Goal: Transaction & Acquisition: Purchase product/service

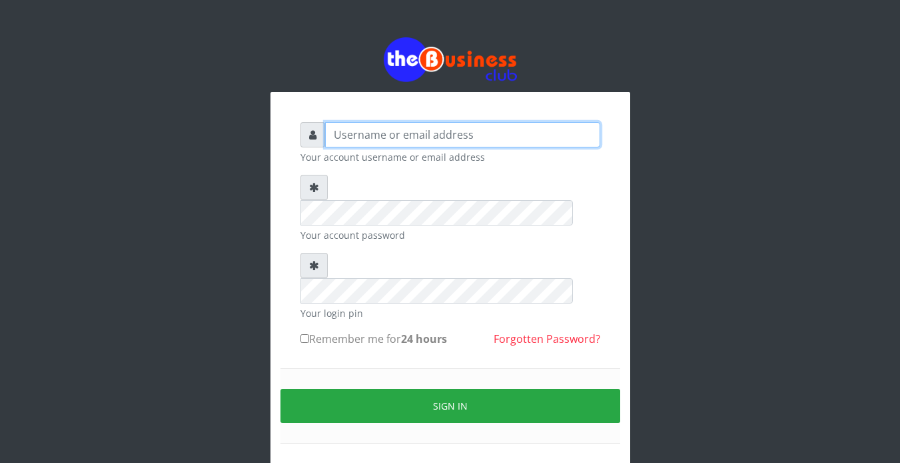
type input "Revgaly"
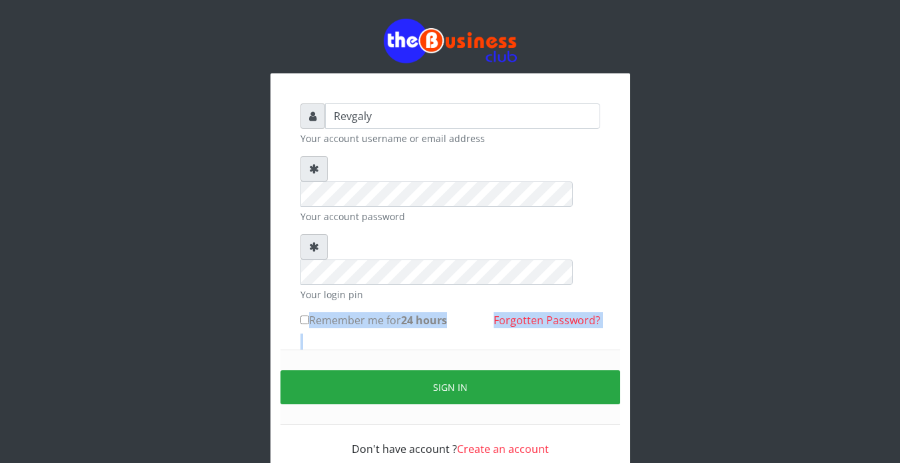
scroll to position [22, 0]
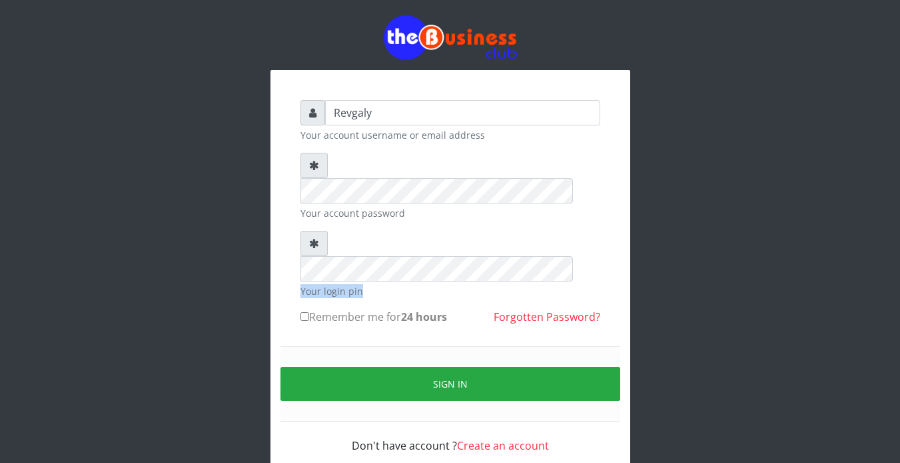
click at [407, 211] on form "Revgaly Your account username or email address Your account password Your login…" at bounding box center [451, 276] width 300 height 353
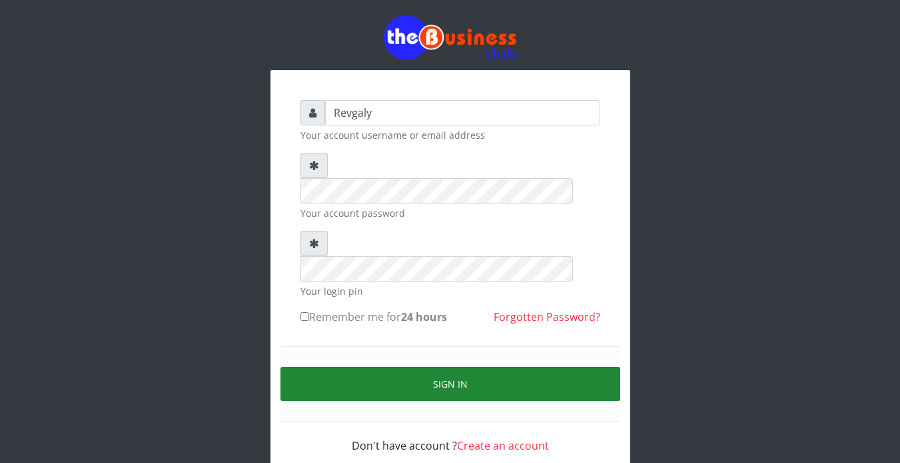
click at [419, 367] on button "Sign in" at bounding box center [451, 384] width 340 height 34
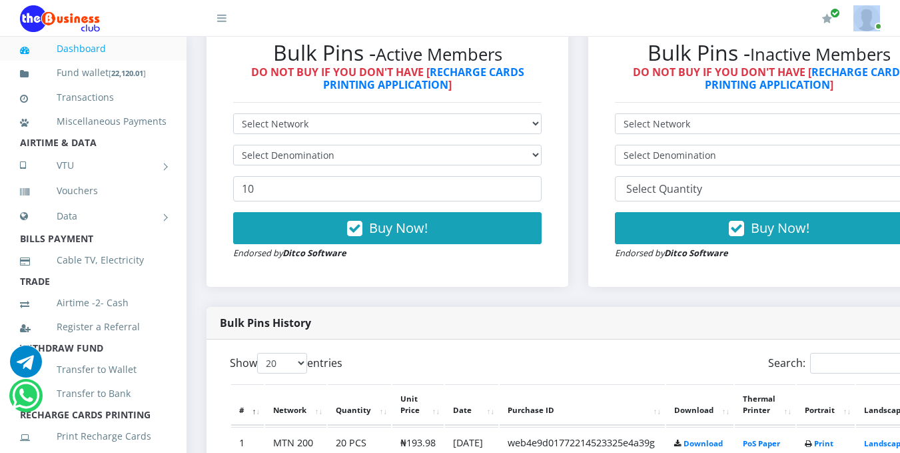
scroll to position [812, 0]
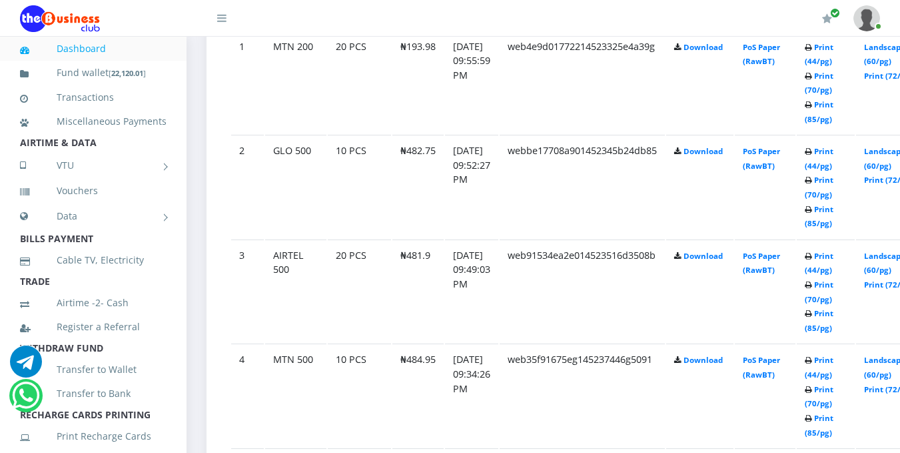
click at [812, 155] on icon at bounding box center [808, 152] width 7 height 8
click at [834, 156] on link "Print (44/pg)" at bounding box center [819, 158] width 29 height 25
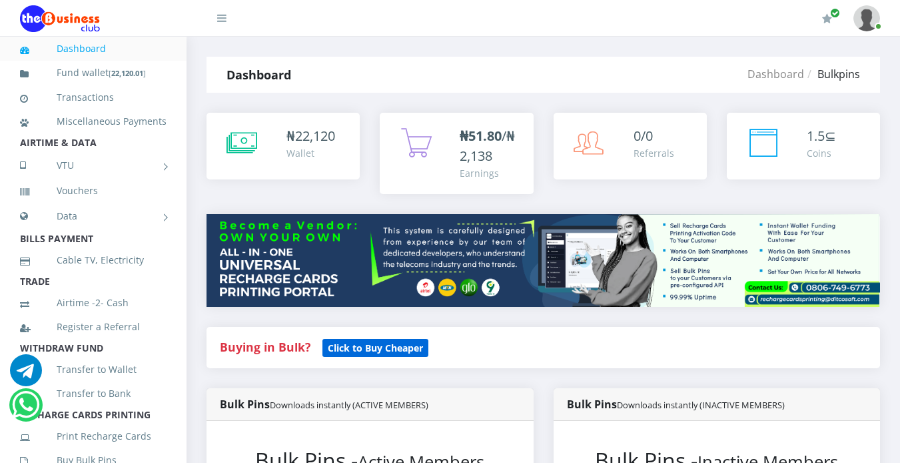
click at [400, 345] on b "Click to Buy Cheaper" at bounding box center [375, 347] width 95 height 13
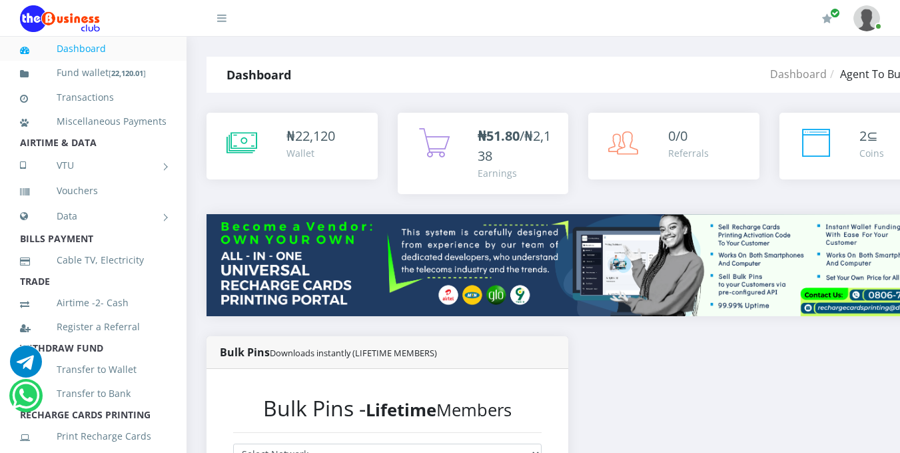
scroll to position [396, 0]
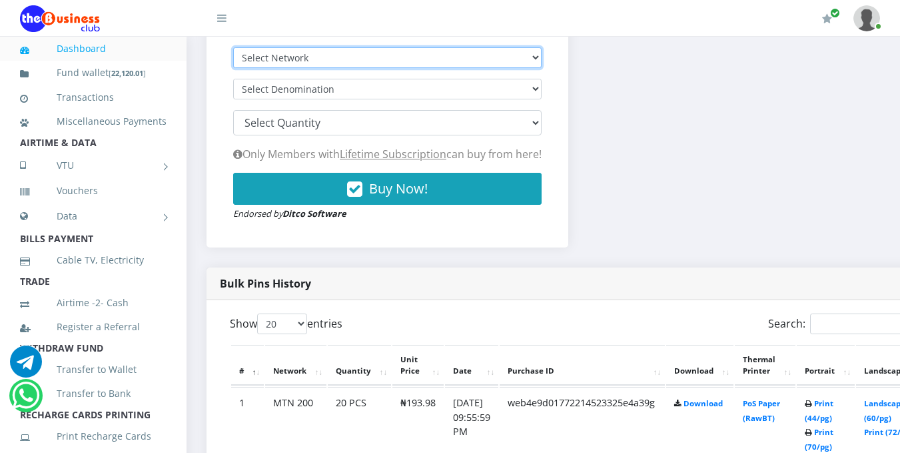
click at [523, 63] on select "Select Network MTN Globacom 9Mobile Airtel" at bounding box center [387, 57] width 309 height 21
select select "MTN"
click at [233, 49] on select "Select Network MTN Globacom 9Mobile Airtel" at bounding box center [387, 57] width 309 height 21
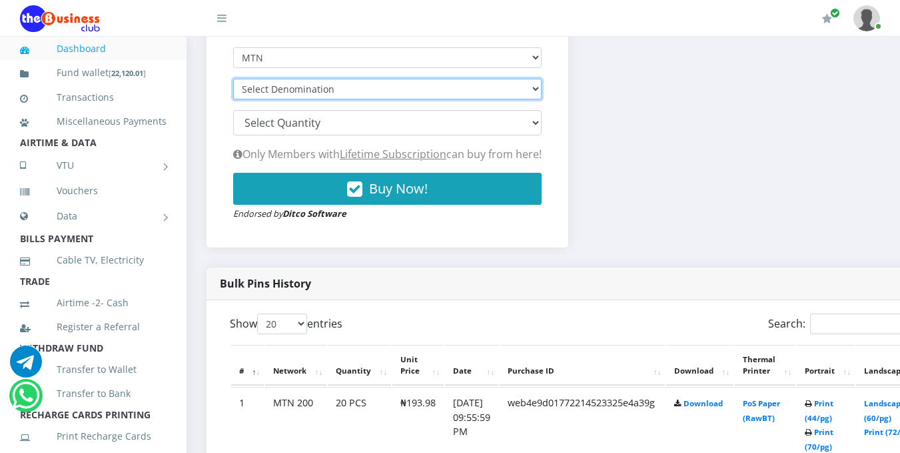
click at [531, 91] on select "Select Denomination" at bounding box center [387, 89] width 309 height 21
click at [534, 91] on select "Select Denomination" at bounding box center [387, 89] width 309 height 21
click at [528, 93] on select "Select Denomination MTN NGN100 - ₦96.94 MTN NGN200 - ₦193.88 MTN NGN400 - ₦387.…" at bounding box center [387, 89] width 309 height 21
select select "193.88-200"
click at [233, 81] on select "Select Denomination MTN NGN100 - ₦96.94 MTN NGN200 - ₦193.88 MTN NGN400 - ₦387.…" at bounding box center [387, 89] width 309 height 21
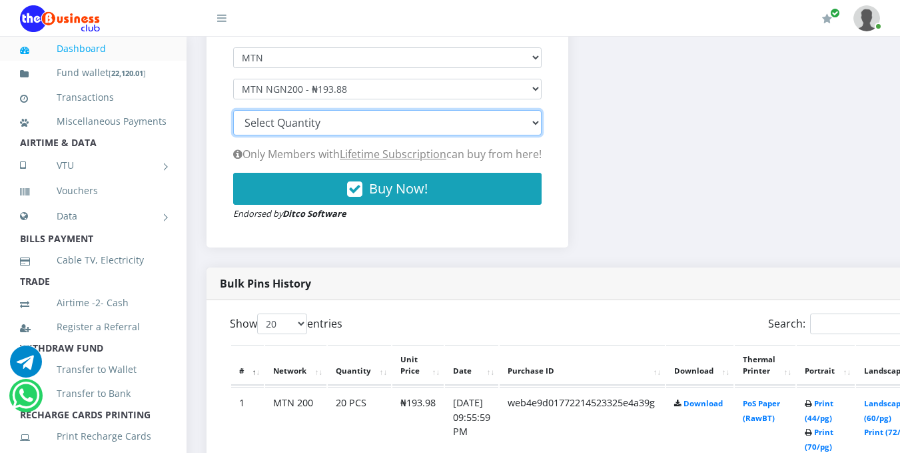
click at [506, 125] on select "100 150 200 300 500 1000" at bounding box center [387, 122] width 309 height 25
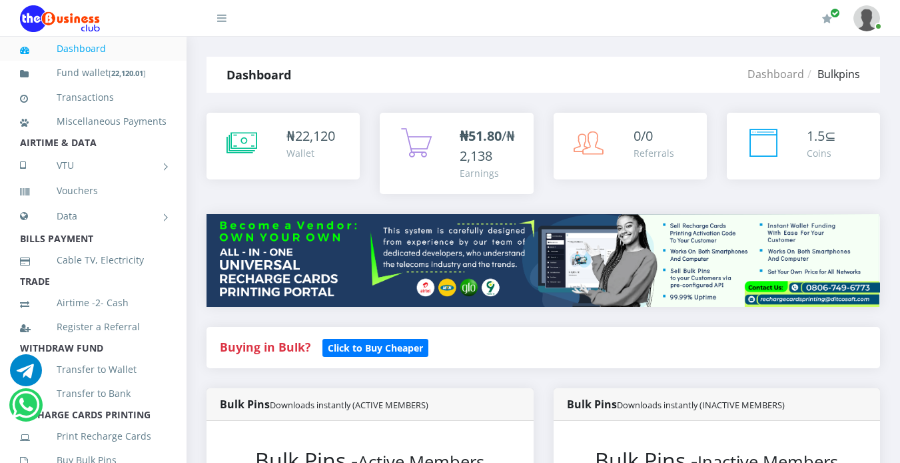
scroll to position [405, 0]
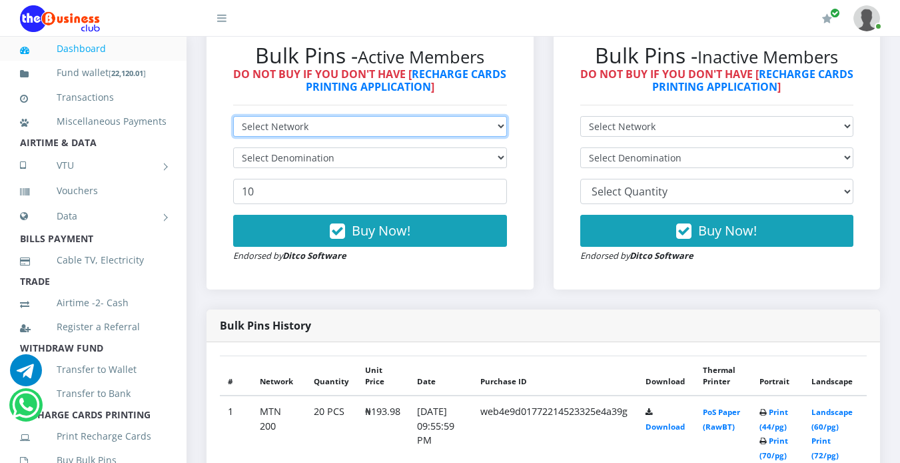
click at [495, 126] on select "Select Network MTN Globacom 9Mobile Airtel" at bounding box center [370, 126] width 274 height 21
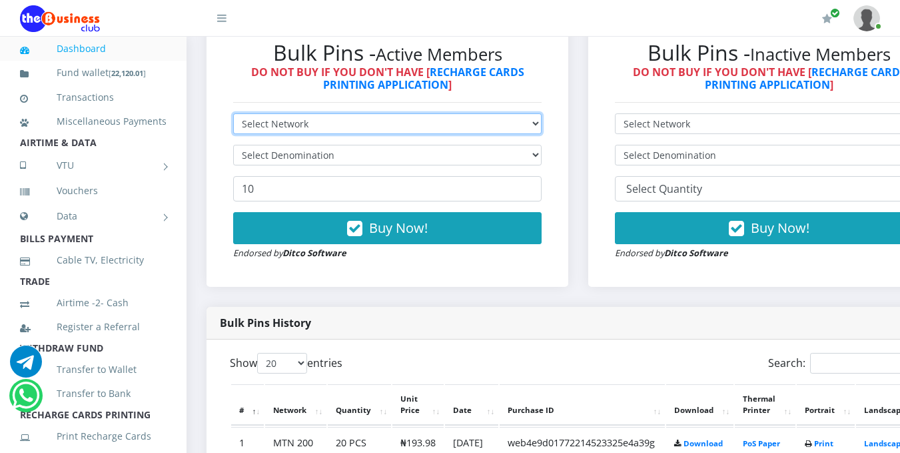
scroll to position [0, 0]
select select "MTN"
click at [233, 115] on select "Select Network MTN Globacom 9Mobile Airtel" at bounding box center [387, 123] width 309 height 21
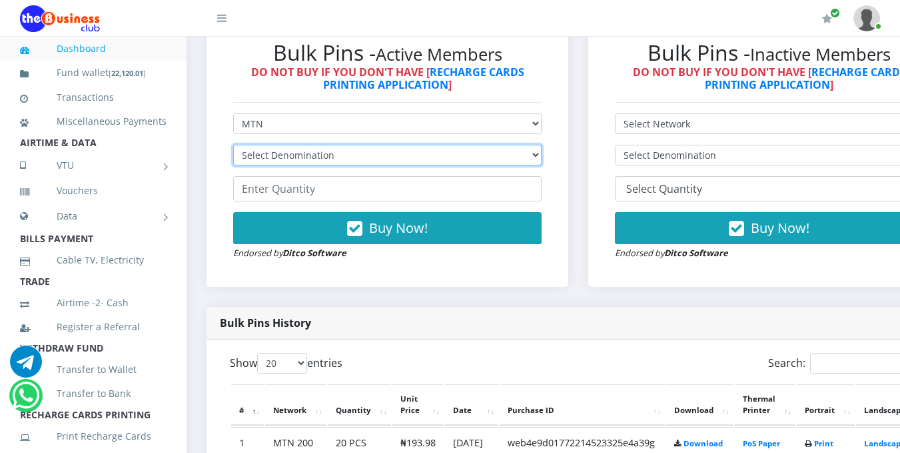
click at [486, 153] on select "Select Denomination MTN NGN100 - ₦96.99 MTN NGN200 - ₦193.98 MTN NGN400 - ₦387.…" at bounding box center [387, 155] width 309 height 21
select select "193.98-200"
click at [233, 147] on select "Select Denomination MTN NGN100 - ₦96.99 MTN NGN200 - ₦193.98 MTN NGN400 - ₦387.…" at bounding box center [387, 155] width 309 height 21
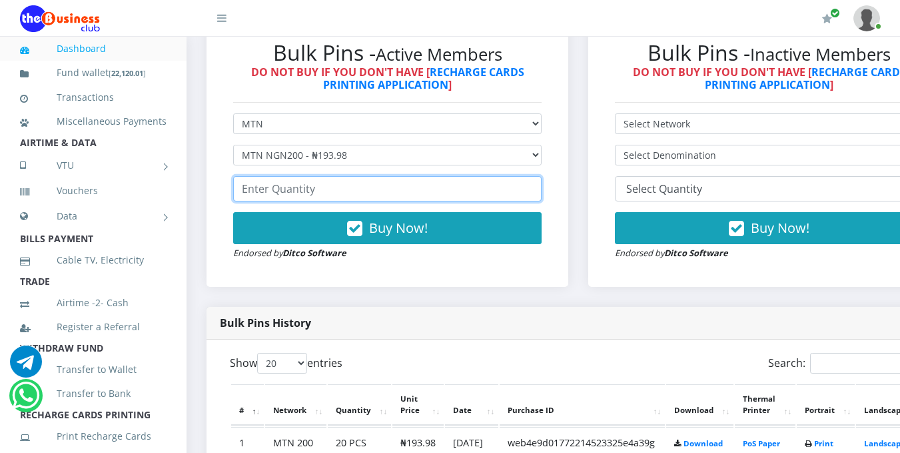
click at [435, 187] on input "number" at bounding box center [387, 188] width 309 height 25
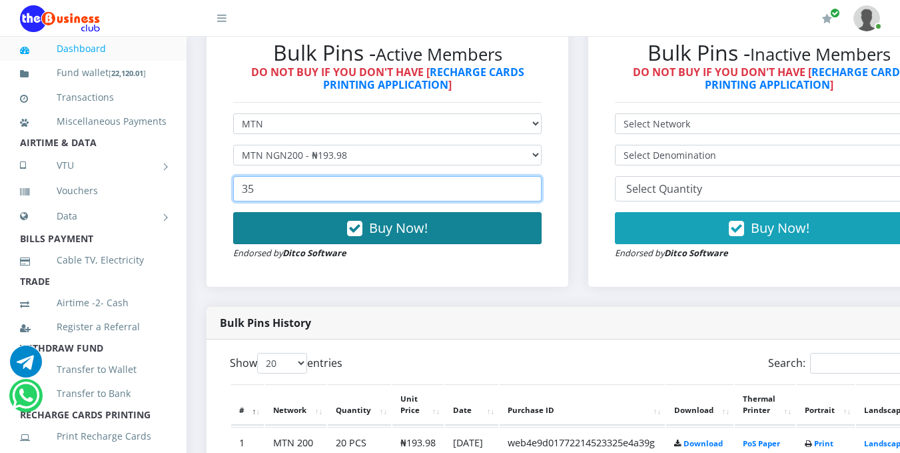
type input "35"
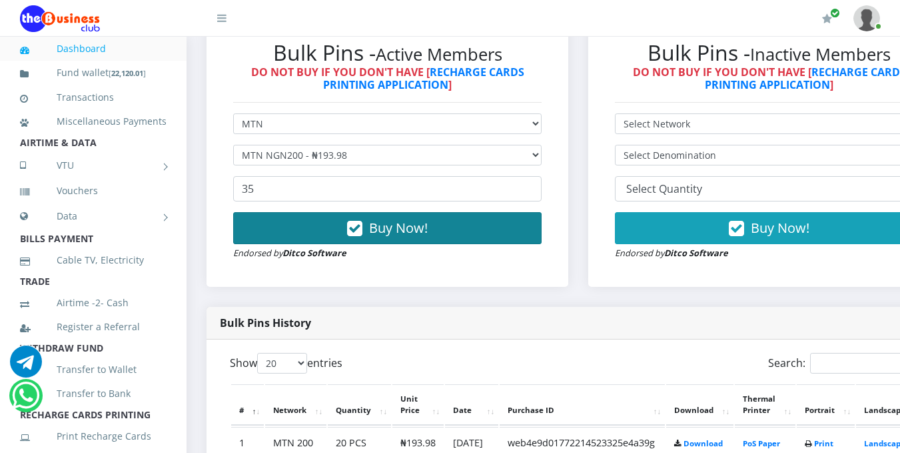
click at [415, 229] on span "Buy Now!" at bounding box center [398, 228] width 59 height 18
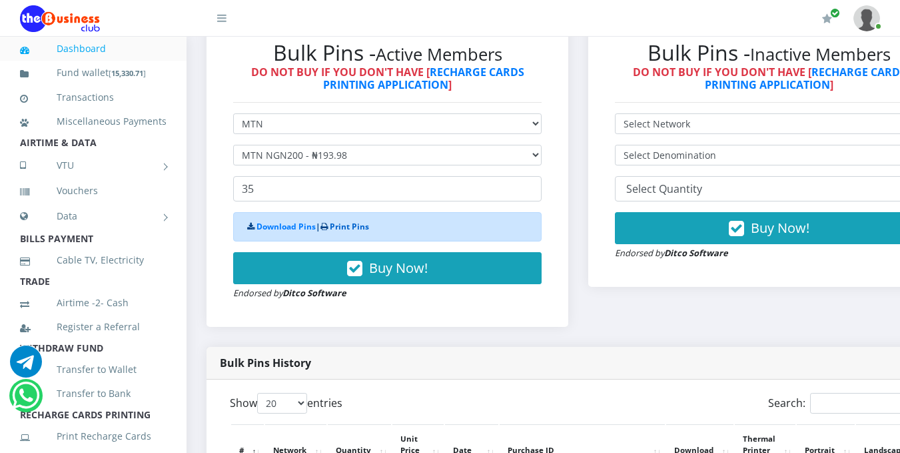
click at [349, 230] on link "Print Pins" at bounding box center [349, 226] width 39 height 11
click at [355, 235] on div "Download Pins | Print Pins" at bounding box center [387, 226] width 309 height 29
drag, startPoint x: 355, startPoint y: 235, endPoint x: 342, endPoint y: 233, distance: 13.4
click at [342, 232] on link "Print Pins" at bounding box center [349, 226] width 39 height 11
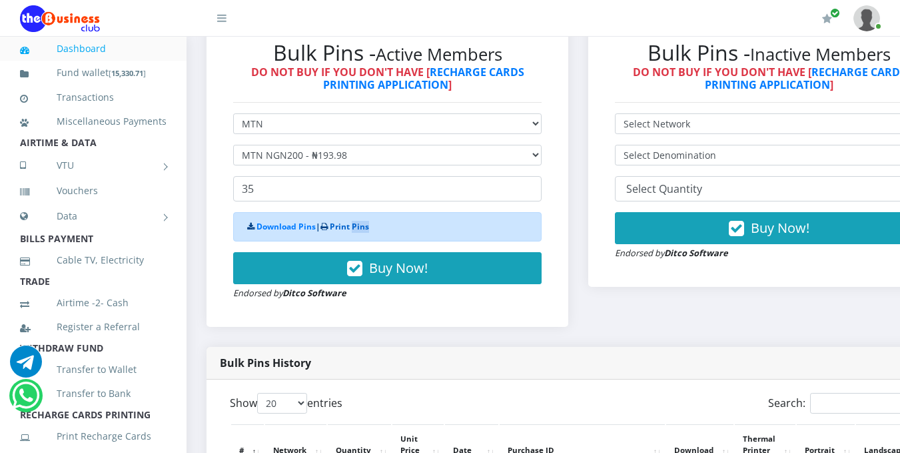
click at [342, 232] on link "Print Pins" at bounding box center [349, 226] width 39 height 11
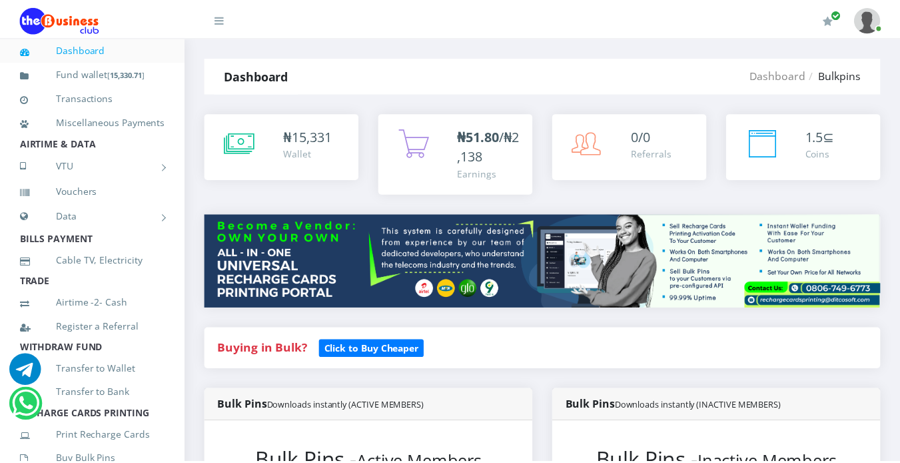
scroll to position [405, 0]
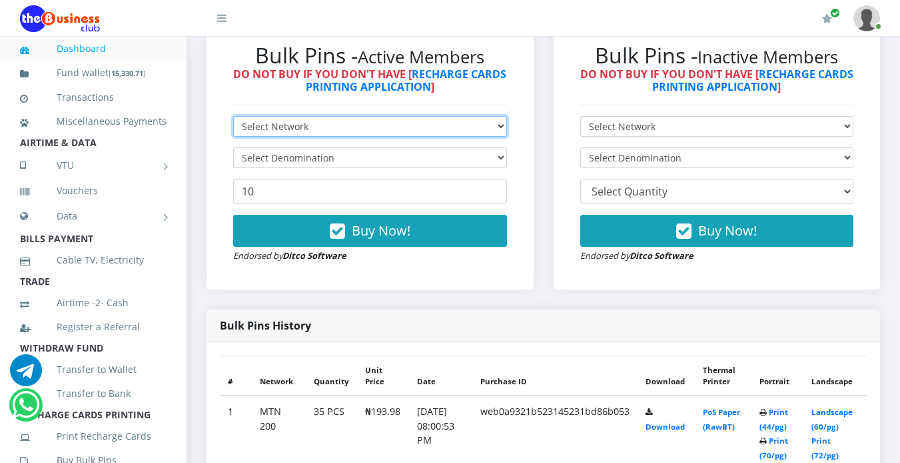
click at [482, 125] on select "Select Network MTN Globacom 9Mobile Airtel" at bounding box center [370, 126] width 274 height 21
select select "Airtel"
click at [233, 116] on select "Select Network MTN Globacom 9Mobile Airtel" at bounding box center [370, 126] width 274 height 21
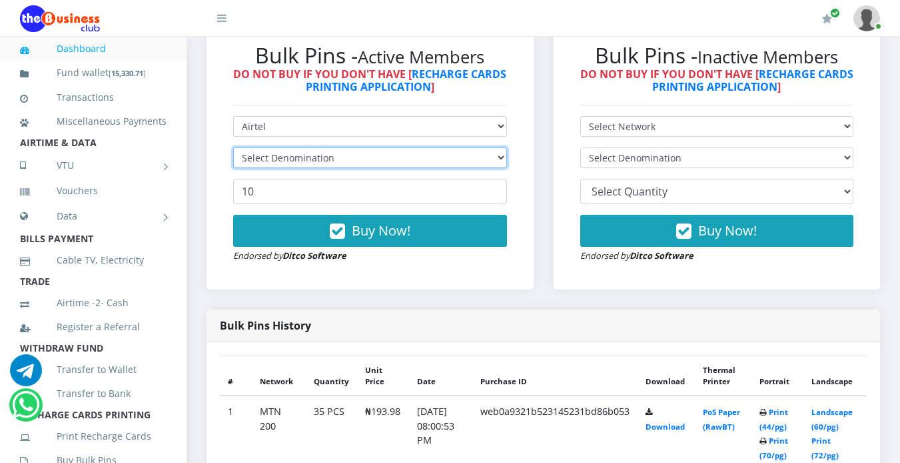
click at [479, 152] on select "Select Denomination" at bounding box center [370, 157] width 274 height 21
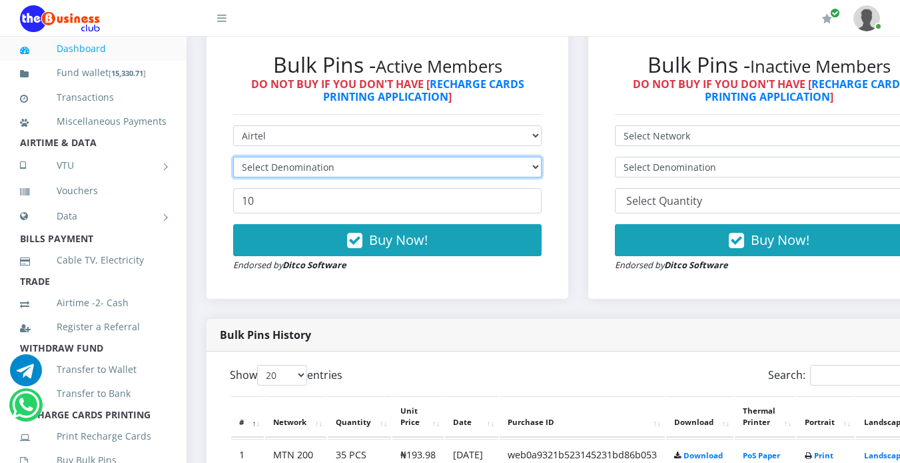
type input "35"
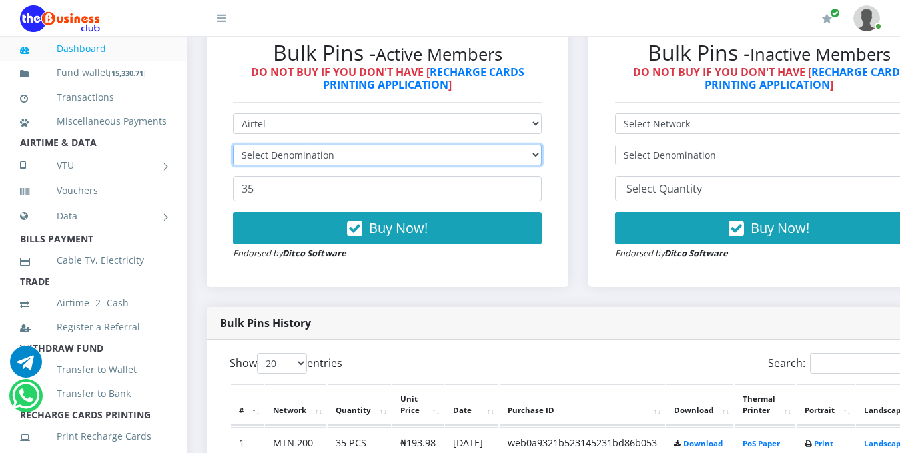
scroll to position [0, 0]
select select "192.76-200"
click at [233, 147] on select "Select Denomination Airtel NGN100 - ₦96.38 Airtel NGN200 - ₦192.76 Airtel NGN50…" at bounding box center [387, 155] width 309 height 21
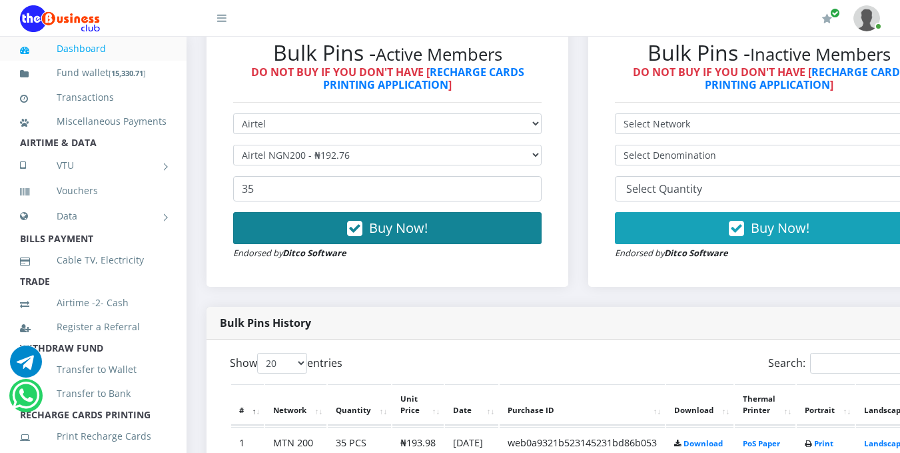
click at [439, 221] on button "Buy Now!" at bounding box center [387, 228] width 309 height 32
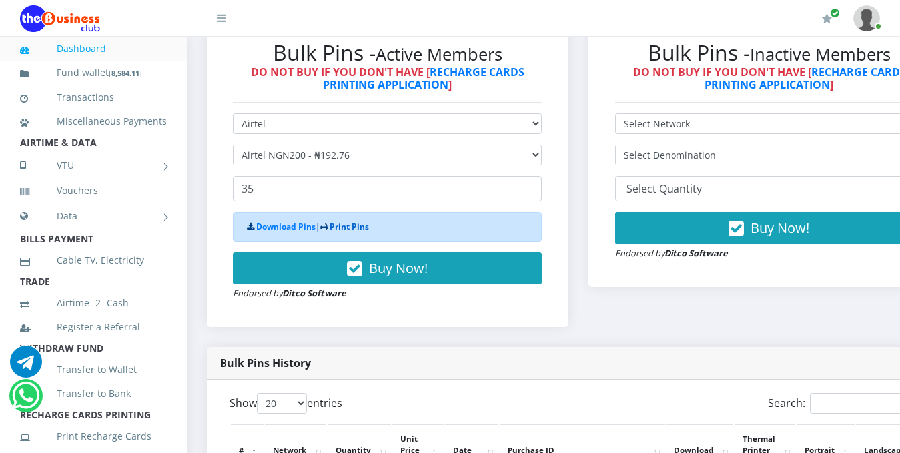
click at [365, 229] on link "Print Pins" at bounding box center [349, 226] width 39 height 11
click at [357, 229] on link "Print Pins" at bounding box center [349, 226] width 39 height 11
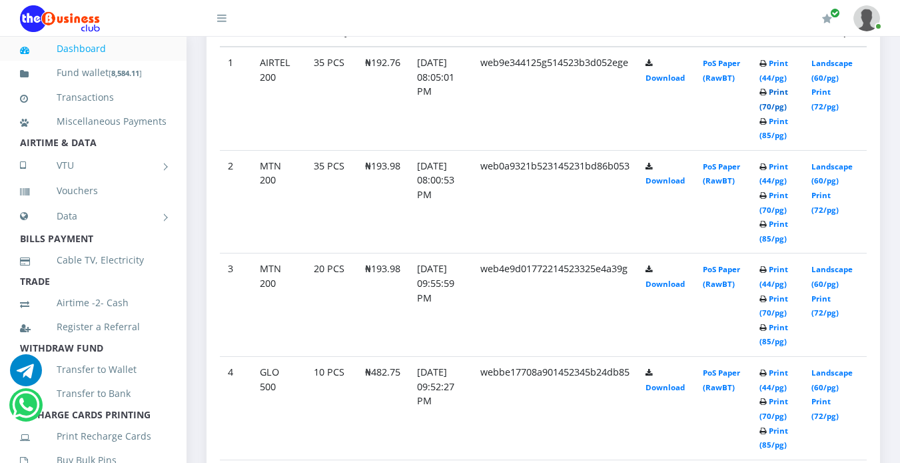
scroll to position [753, 0]
click at [776, 107] on link "Print (70/pg)" at bounding box center [774, 99] width 29 height 25
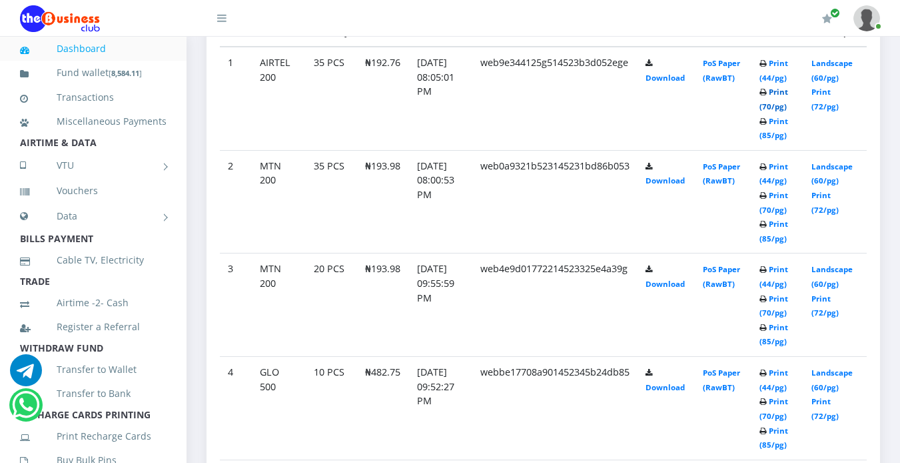
click at [779, 107] on link "Print (70/pg)" at bounding box center [774, 99] width 29 height 25
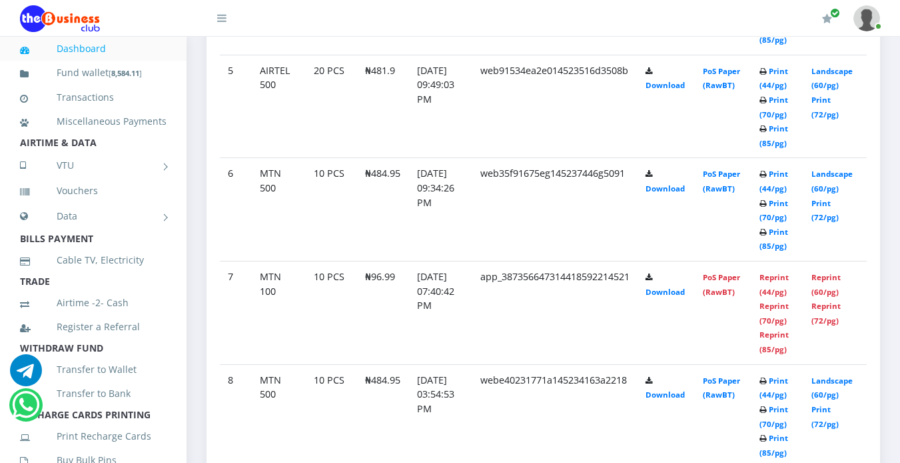
scroll to position [753, 0]
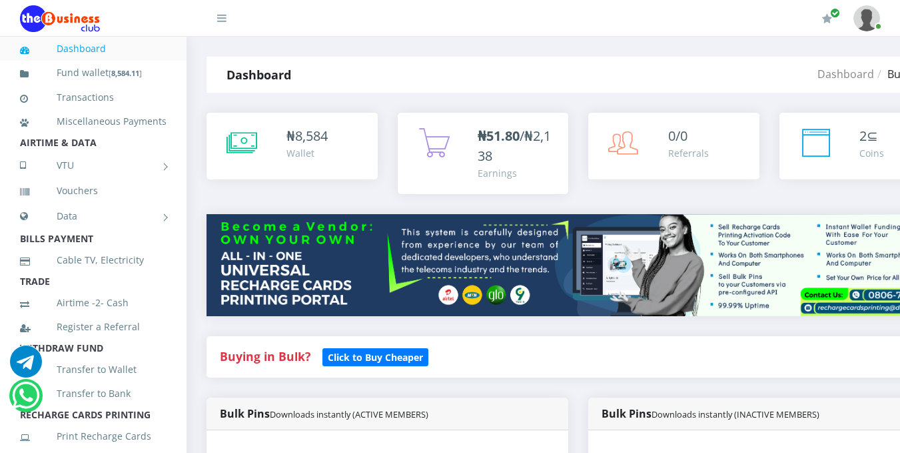
scroll to position [396, 0]
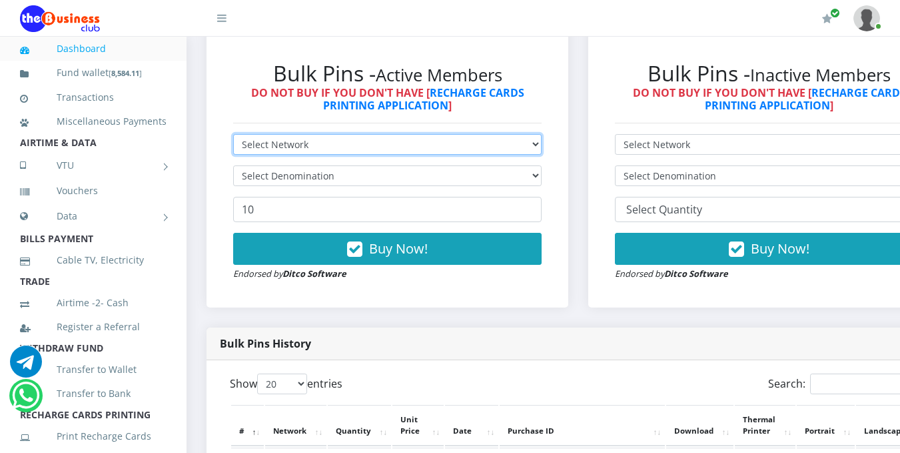
click at [525, 141] on select "Select Network MTN Globacom 9Mobile Airtel" at bounding box center [387, 144] width 309 height 21
select select "MTN"
click at [233, 136] on select "Select Network MTN Globacom 9Mobile Airtel" at bounding box center [387, 144] width 309 height 21
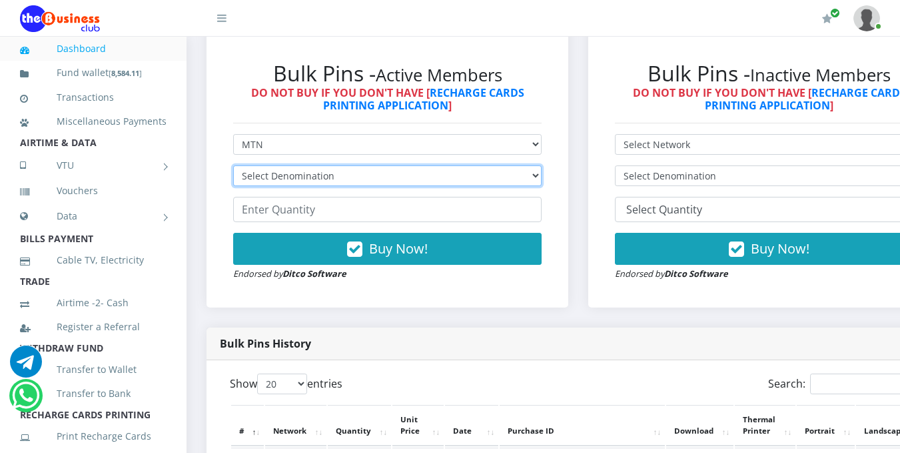
click at [525, 179] on select "Select Denomination MTN NGN100 - ₦96.99 MTN NGN200 - ₦193.98 MTN NGN400 - ₦387.…" at bounding box center [387, 175] width 309 height 21
select select "96.99-100"
click at [233, 167] on select "Select Denomination MTN NGN100 - ₦96.99 MTN NGN200 - ₦193.98 MTN NGN400 - ₦387.…" at bounding box center [387, 175] width 309 height 21
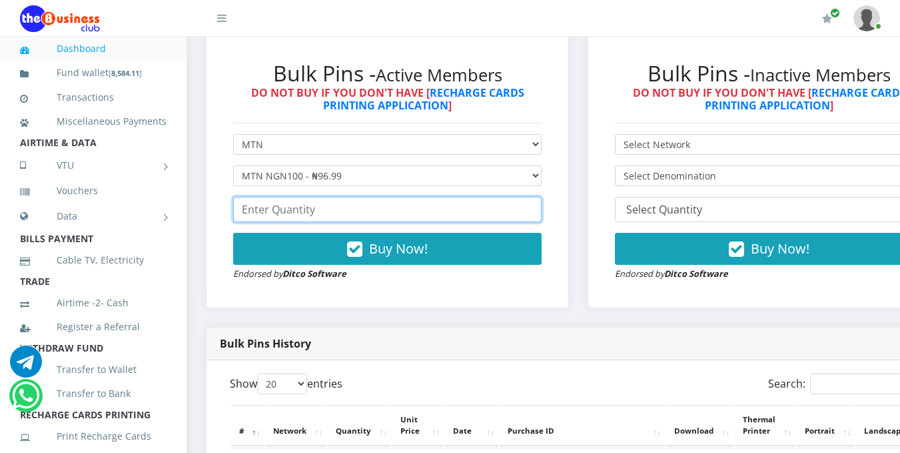
click at [443, 215] on input "number" at bounding box center [387, 209] width 309 height 25
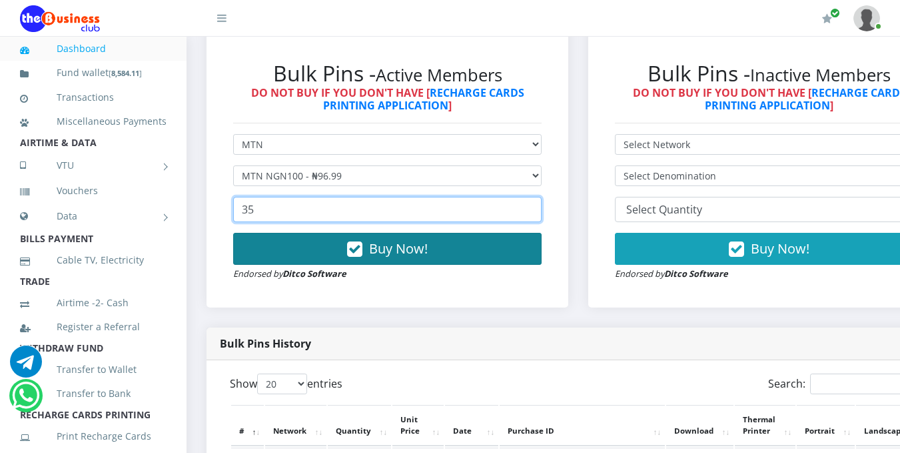
type input "35"
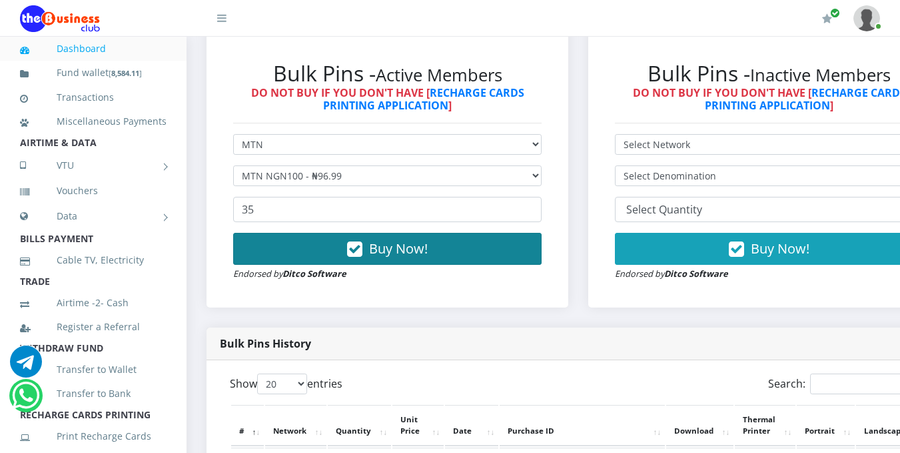
click at [491, 243] on button "Buy Now!" at bounding box center [387, 249] width 309 height 32
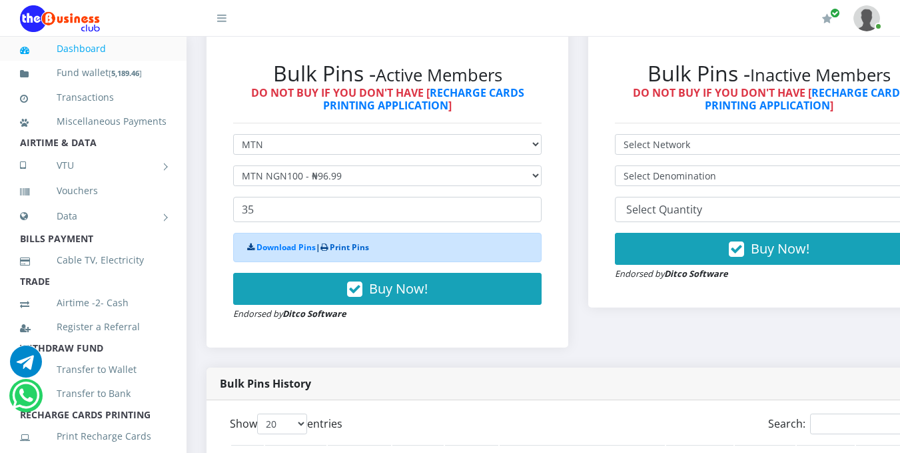
click at [363, 251] on link "Print Pins" at bounding box center [349, 246] width 39 height 11
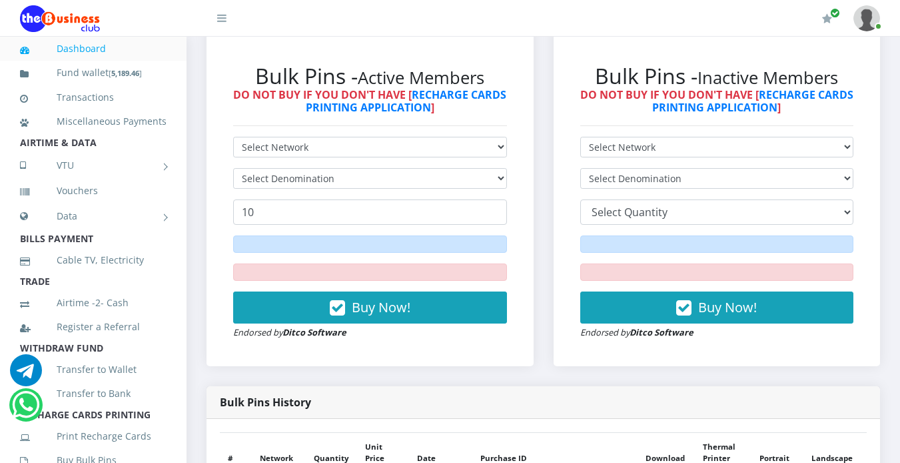
scroll to position [732, 0]
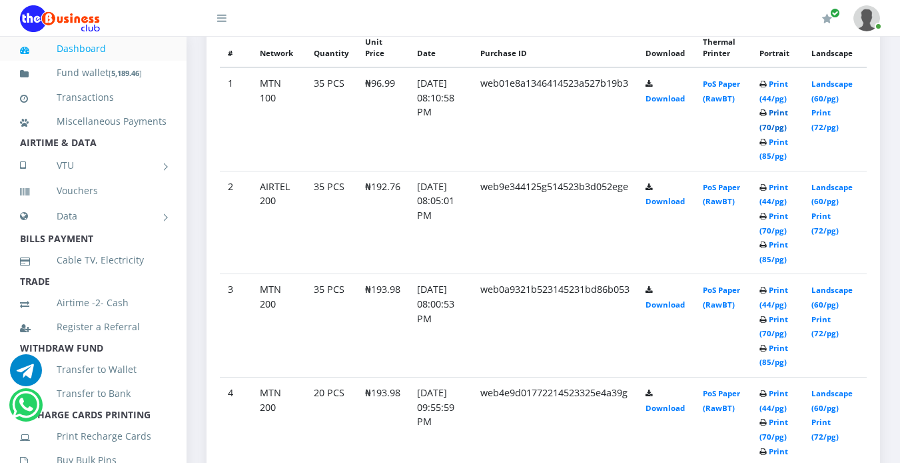
click at [782, 127] on link "Print (70/pg)" at bounding box center [774, 119] width 29 height 25
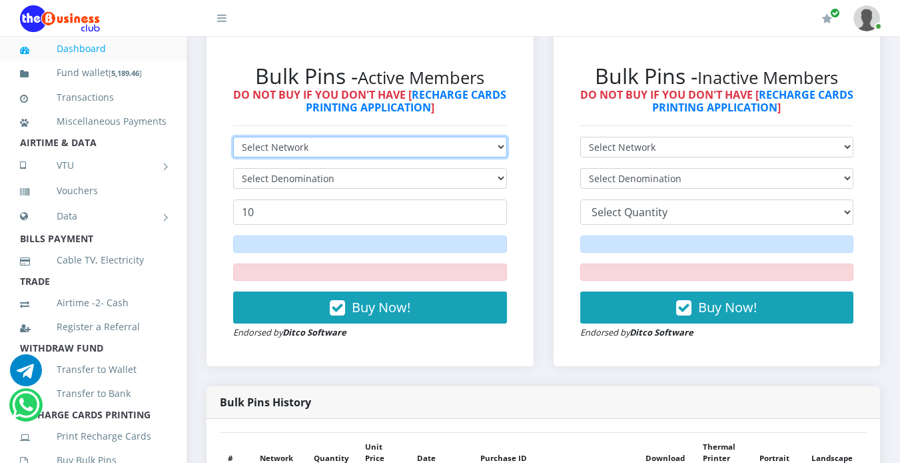
click at [461, 149] on select "Select Network MTN Globacom 9Mobile Airtel" at bounding box center [370, 147] width 274 height 21
click at [233, 137] on select "Select Network MTN Globacom 9Mobile Airtel" at bounding box center [370, 147] width 274 height 21
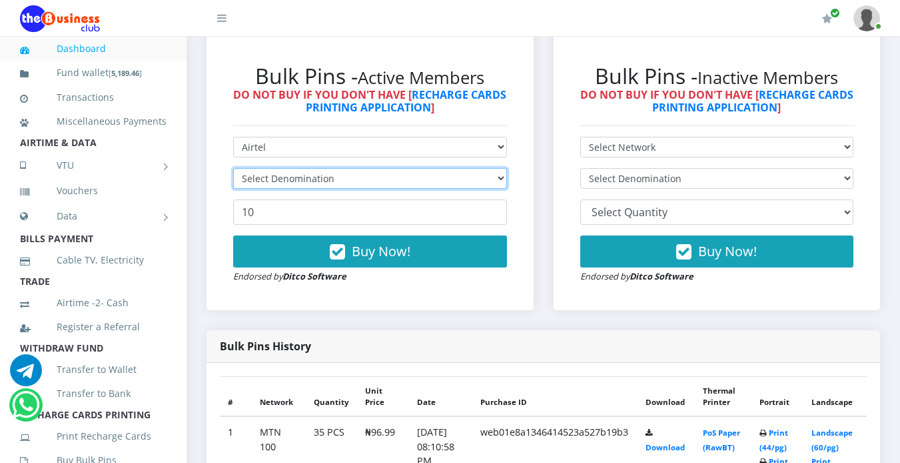
click at [453, 173] on select "Select Denomination" at bounding box center [370, 178] width 274 height 21
click at [495, 176] on select "Select Denomination" at bounding box center [370, 178] width 274 height 21
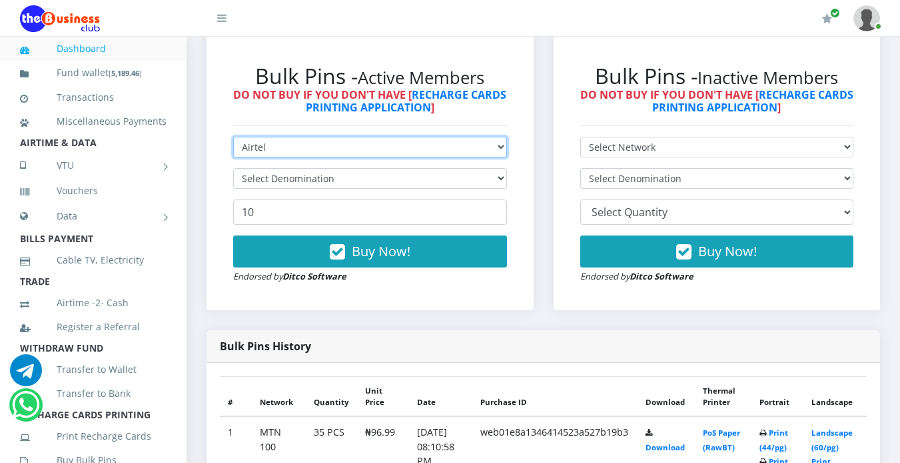
click at [502, 143] on select "Select Network MTN Globacom 9Mobile Airtel" at bounding box center [370, 147] width 274 height 21
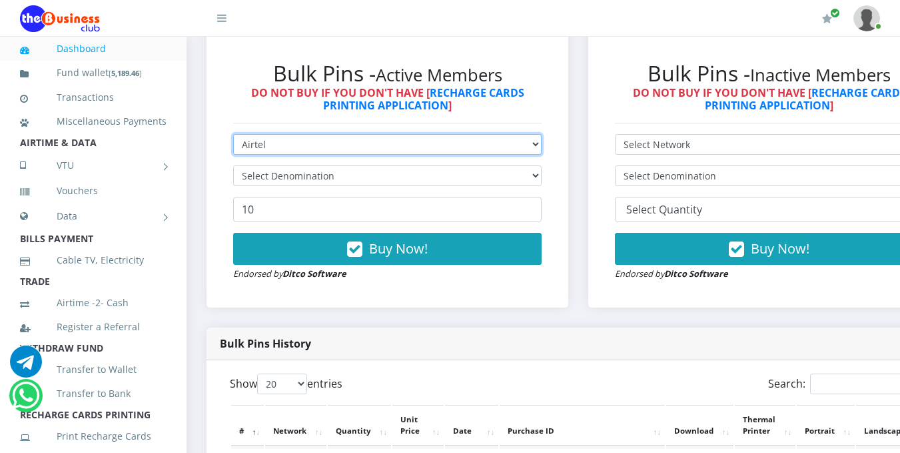
scroll to position [0, 0]
select select "Glo"
click at [233, 136] on select "Select Network MTN Globacom 9Mobile Airtel" at bounding box center [387, 144] width 309 height 21
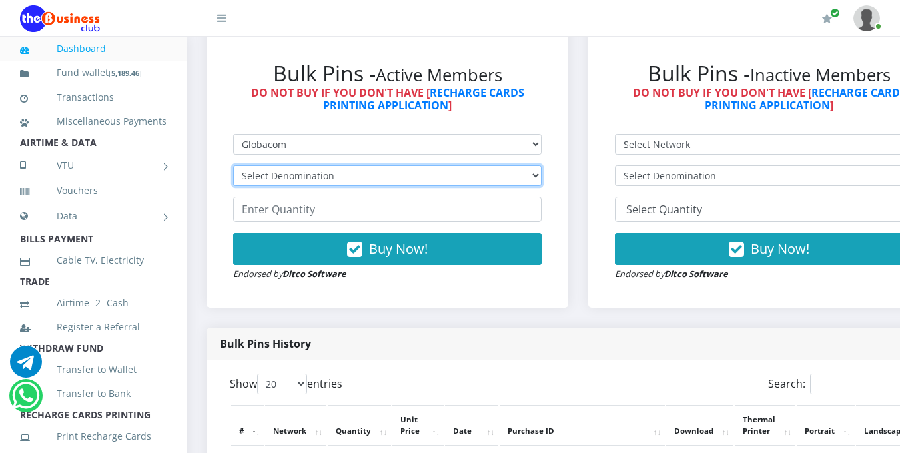
click at [536, 177] on select "Select Denomination Glo NGN100 - ₦96.55 Glo NGN200 - ₦193.10 Glo NGN500 - ₦482.…" at bounding box center [387, 175] width 309 height 21
select select "193.1-200"
click at [233, 167] on select "Select Denomination Glo NGN100 - ₦96.55 Glo NGN200 - ₦193.10 Glo NGN500 - ₦482.…" at bounding box center [387, 175] width 309 height 21
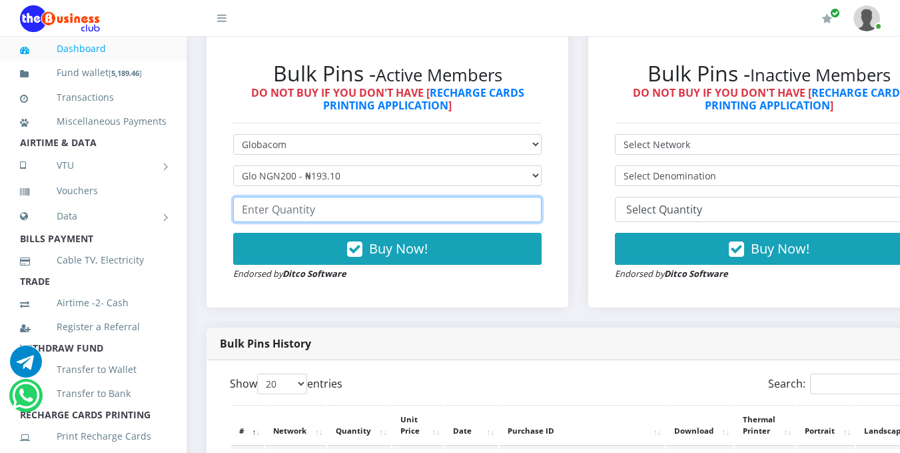
click at [428, 206] on input "number" at bounding box center [387, 209] width 309 height 25
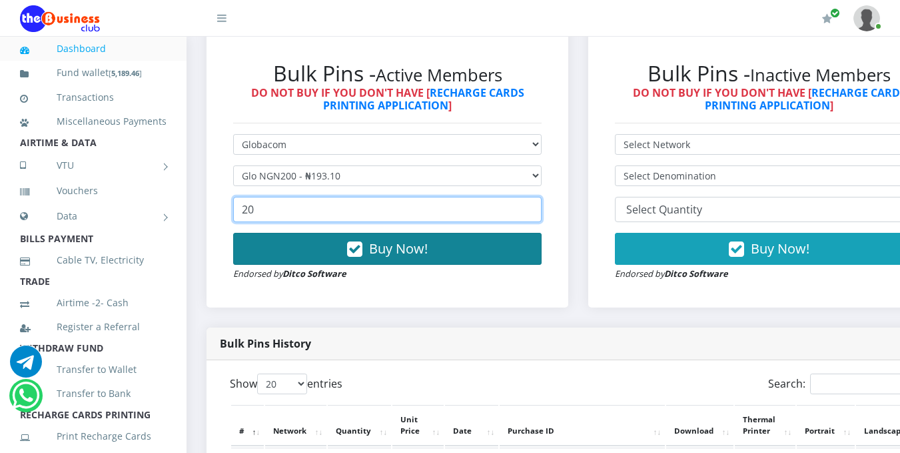
type input "20"
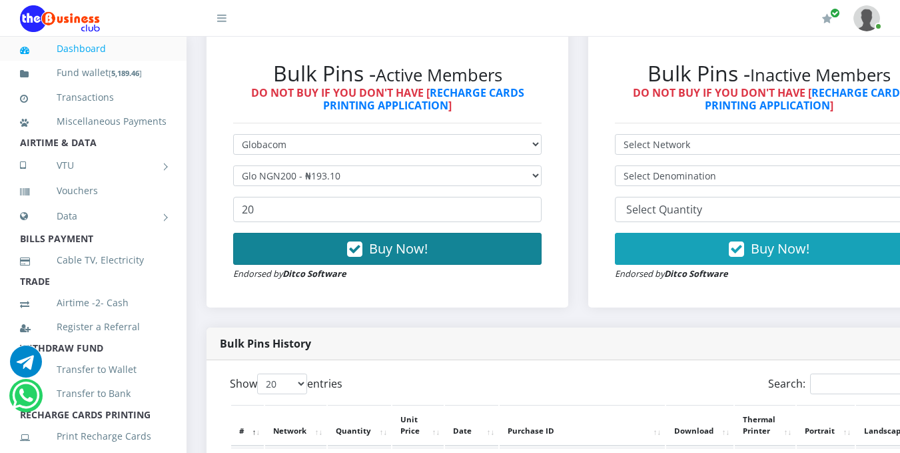
click at [452, 244] on button "Buy Now!" at bounding box center [387, 249] width 309 height 32
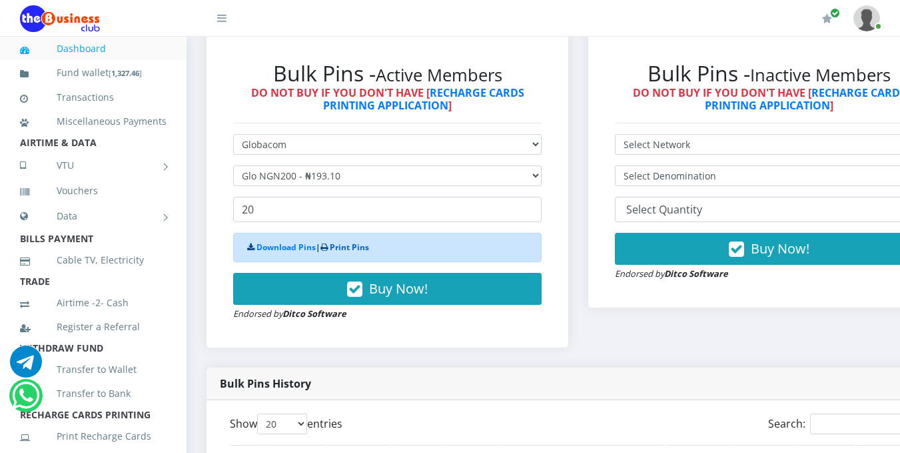
click at [359, 250] on link "Print Pins" at bounding box center [349, 246] width 39 height 11
click at [357, 251] on link "Print Pins" at bounding box center [349, 246] width 39 height 11
click at [354, 249] on link "Print Pins" at bounding box center [349, 246] width 39 height 11
click at [365, 248] on link "Print Pins" at bounding box center [349, 246] width 39 height 11
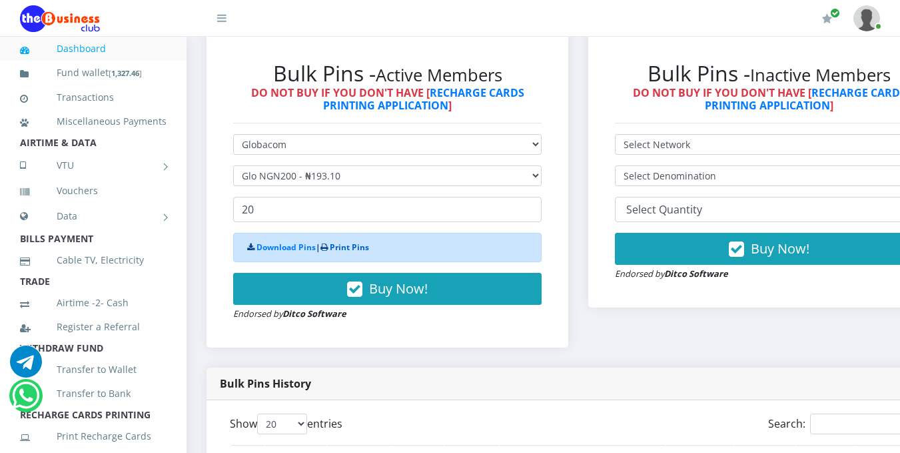
click at [349, 248] on link "Print Pins" at bounding box center [349, 246] width 39 height 11
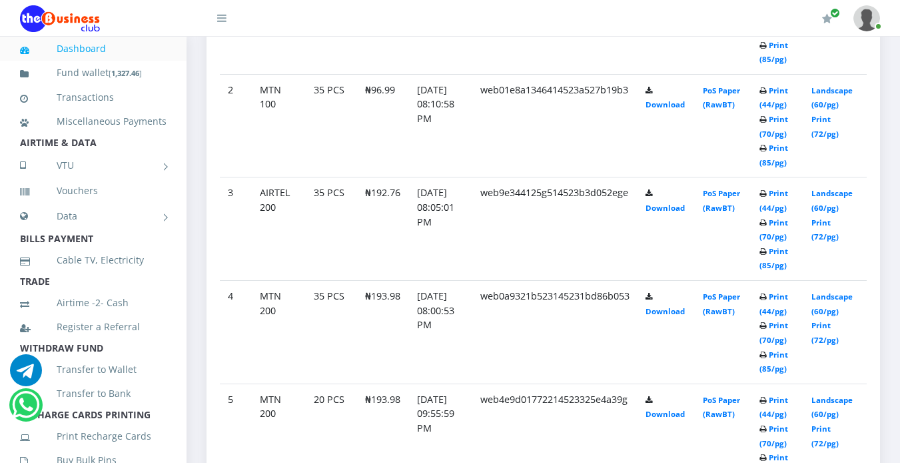
scroll to position [481, 0]
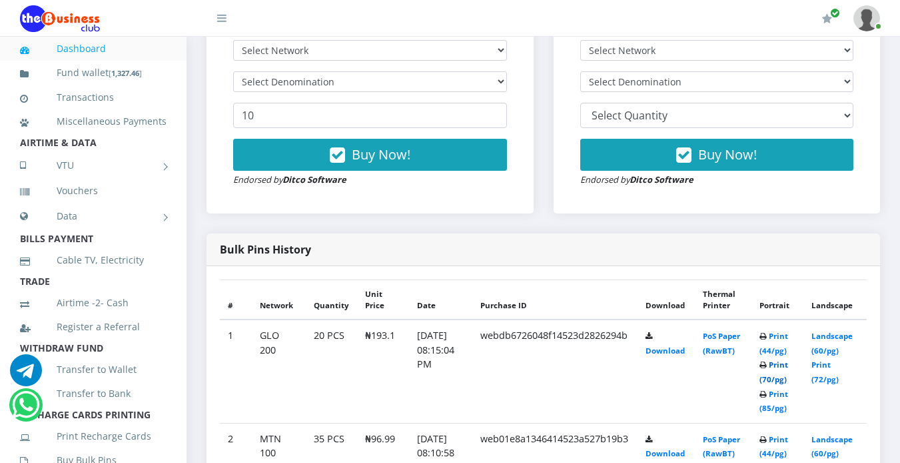
click at [777, 379] on link "Print (70/pg)" at bounding box center [774, 371] width 29 height 25
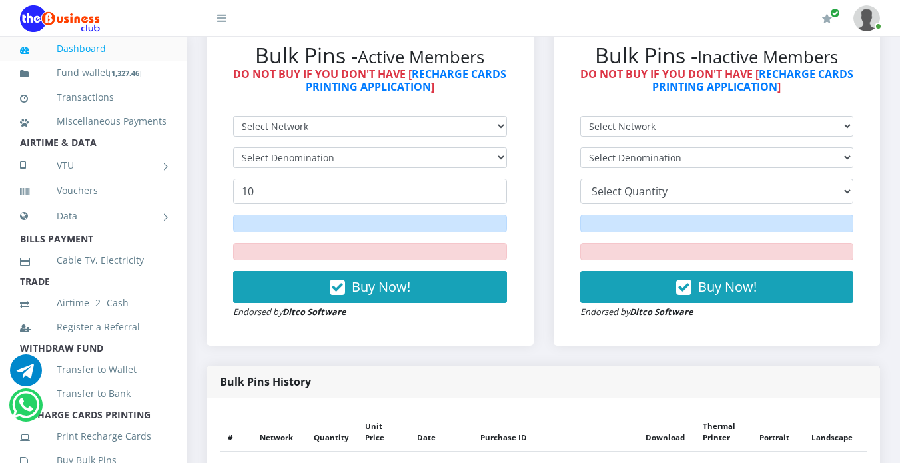
scroll to position [809, 0]
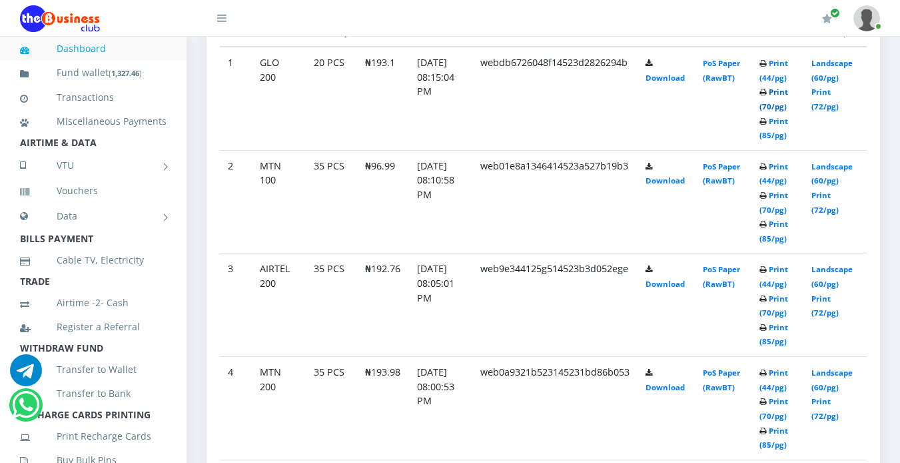
click at [782, 111] on link "Print (70/pg)" at bounding box center [774, 99] width 29 height 25
click at [781, 109] on link "Print (70/pg)" at bounding box center [774, 99] width 29 height 25
click at [774, 107] on link "Print (70/pg)" at bounding box center [774, 99] width 29 height 25
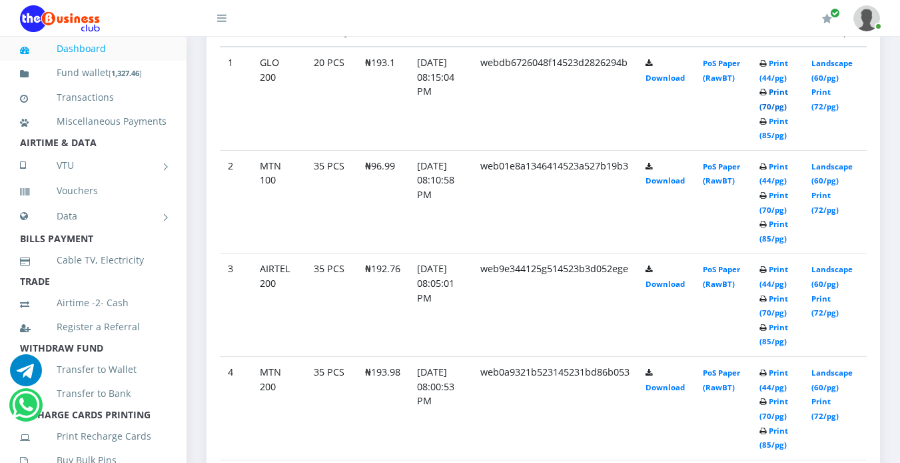
click at [779, 107] on link "Print (70/pg)" at bounding box center [774, 99] width 29 height 25
click at [780, 108] on link "Print (70/pg)" at bounding box center [774, 99] width 29 height 25
click at [781, 103] on link "Print (70/pg)" at bounding box center [774, 99] width 29 height 25
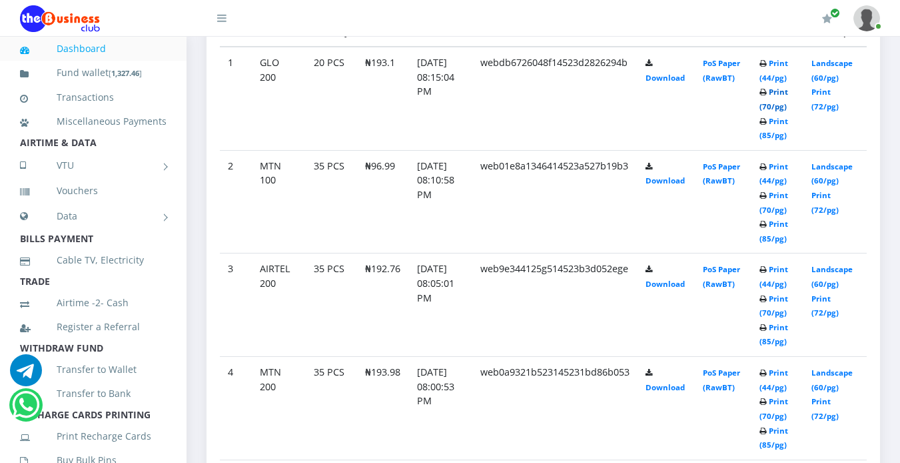
click at [781, 103] on link "Print (70/pg)" at bounding box center [774, 99] width 29 height 25
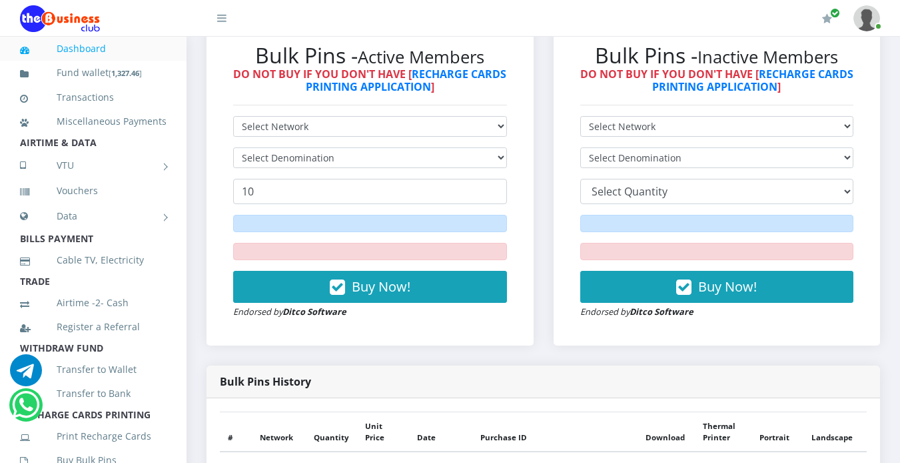
scroll to position [809, 0]
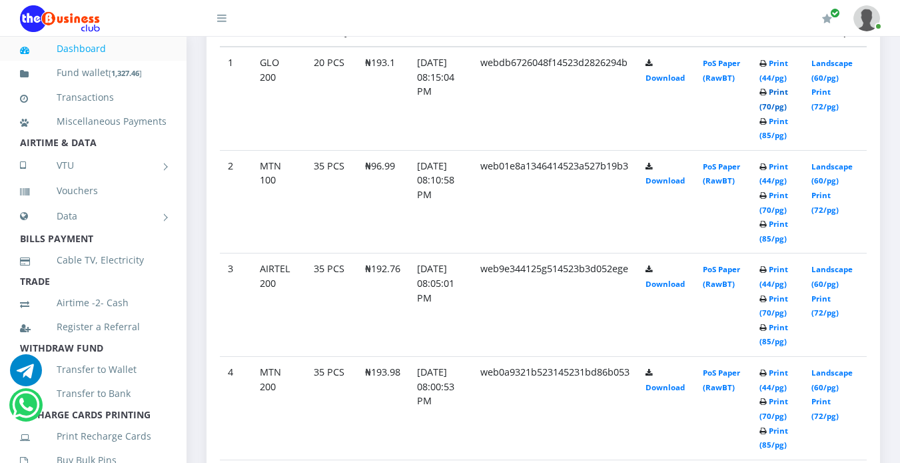
click at [780, 104] on link "Print (70/pg)" at bounding box center [774, 99] width 29 height 25
click at [779, 107] on link "Print (70/pg)" at bounding box center [774, 99] width 29 height 25
click at [776, 107] on link "Print (70/pg)" at bounding box center [774, 99] width 29 height 25
click at [760, 87] on link "Print (70/pg)" at bounding box center [774, 99] width 29 height 25
click at [776, 105] on link "Print (70/pg)" at bounding box center [774, 99] width 29 height 25
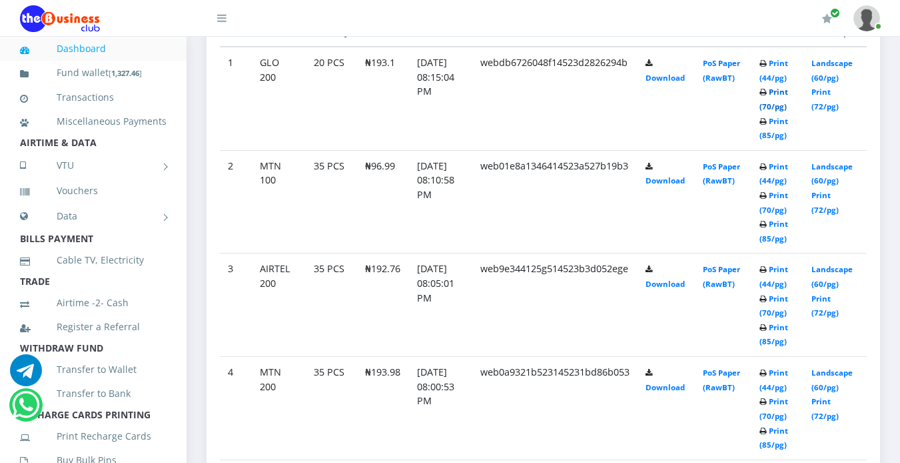
click at [776, 105] on link "Print (70/pg)" at bounding box center [774, 99] width 29 height 25
